Goal: Task Accomplishment & Management: Use online tool/utility

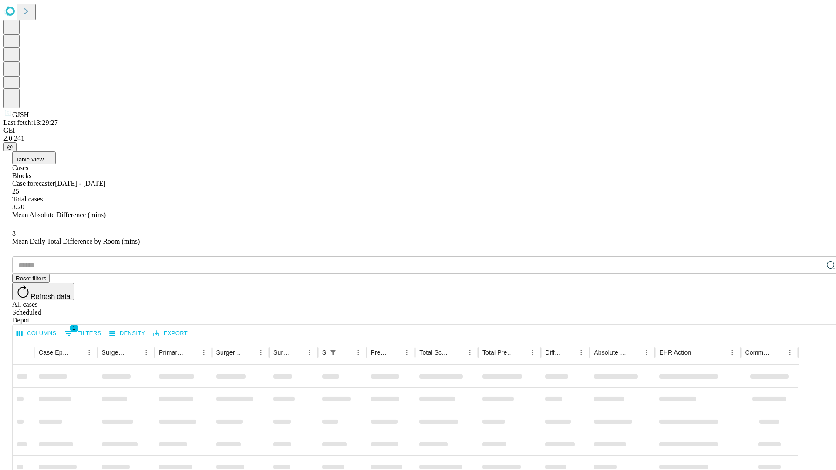
click at [813, 317] on div "Depot" at bounding box center [426, 321] width 829 height 8
